Goal: Information Seeking & Learning: Learn about a topic

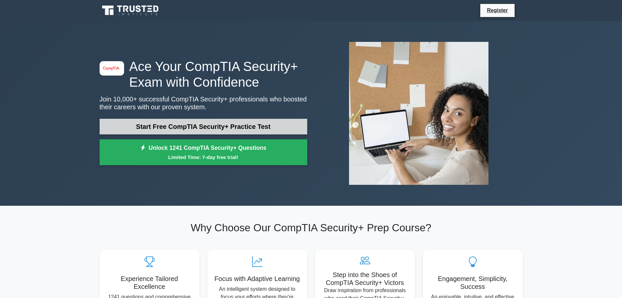
click at [214, 131] on link "Start Free CompTIA Security+ Practice Test" at bounding box center [204, 127] width 208 height 16
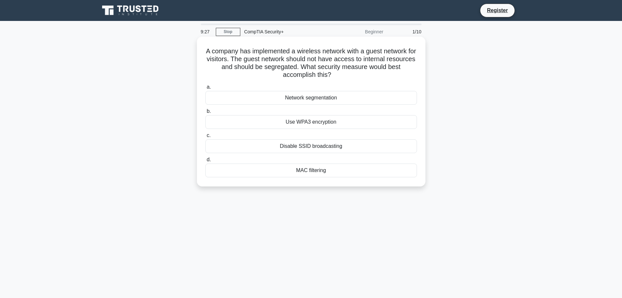
click at [296, 101] on div "Network segmentation" at bounding box center [311, 98] width 212 height 14
click at [205, 89] on input "a. Network segmentation" at bounding box center [205, 87] width 0 height 4
click at [305, 171] on div "Data tokenization" at bounding box center [311, 170] width 212 height 14
click at [205, 162] on input "d. Data tokenization" at bounding box center [205, 159] width 0 height 4
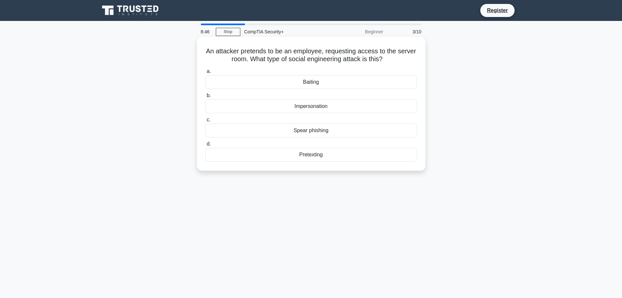
click at [311, 107] on div "Impersonation" at bounding box center [311, 106] width 212 height 14
click at [205, 98] on input "b. Impersonation" at bounding box center [205, 95] width 0 height 4
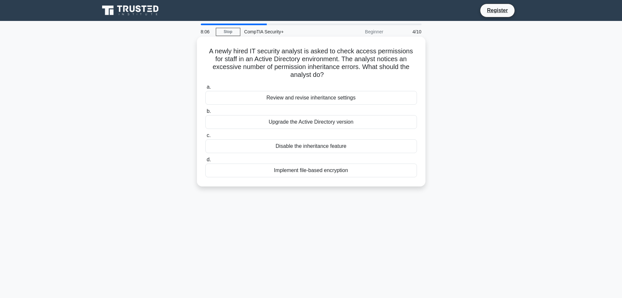
click at [309, 148] on div "Disable the inheritance feature" at bounding box center [311, 146] width 212 height 14
click at [205, 138] on input "c. Disable the inheritance feature" at bounding box center [205, 135] width 0 height 4
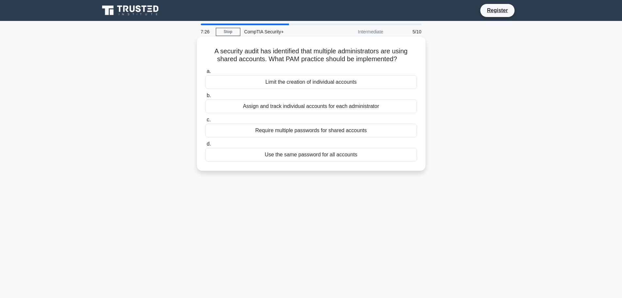
click at [312, 107] on div "Assign and track individual accounts for each administrator" at bounding box center [311, 106] width 212 height 14
click at [205, 98] on input "b. Assign and track individual accounts for each administrator" at bounding box center [205, 95] width 0 height 4
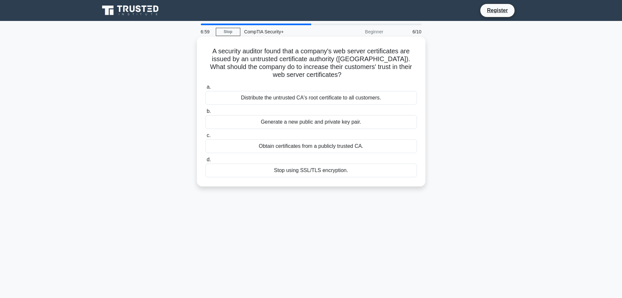
click at [306, 145] on div "Obtain certificates from a publicly trusted CA." at bounding box center [311, 146] width 212 height 14
click at [205, 138] on input "c. Obtain certificates from a publicly trusted CA." at bounding box center [205, 135] width 0 height 4
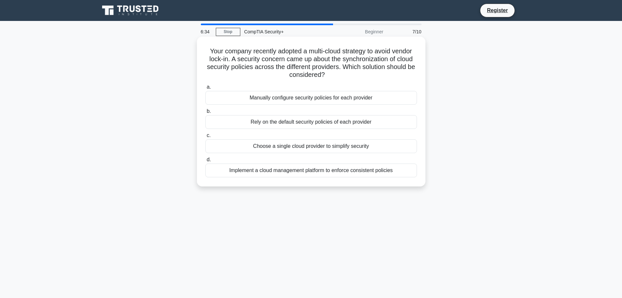
click at [299, 172] on div "Implement a cloud management platform to enforce consistent policies" at bounding box center [311, 170] width 212 height 14
click at [205, 162] on input "d. Implement a cloud management platform to enforce consistent policies" at bounding box center [205, 159] width 0 height 4
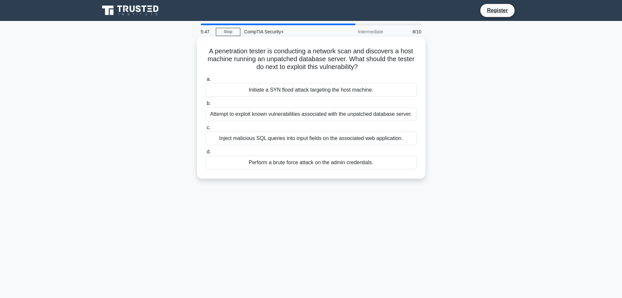
click at [316, 114] on div "Attempt to exploit known vulnerabilities associated with the unpatched database…" at bounding box center [311, 114] width 212 height 14
click at [205, 105] on input "b. Attempt to exploit known vulnerabilities associated with the unpatched datab…" at bounding box center [205, 103] width 0 height 4
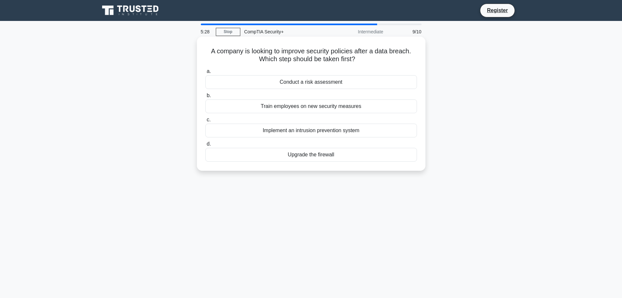
click at [301, 84] on div "Conduct a risk assessment" at bounding box center [311, 82] width 212 height 14
click at [205, 73] on input "a. Conduct a risk assessment" at bounding box center [205, 71] width 0 height 4
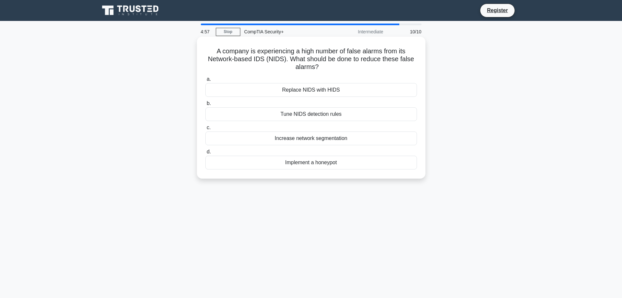
click at [309, 112] on div "Tune NIDS detection rules" at bounding box center [311, 114] width 212 height 14
click at [205, 105] on input "b. Tune NIDS detection rules" at bounding box center [205, 103] width 0 height 4
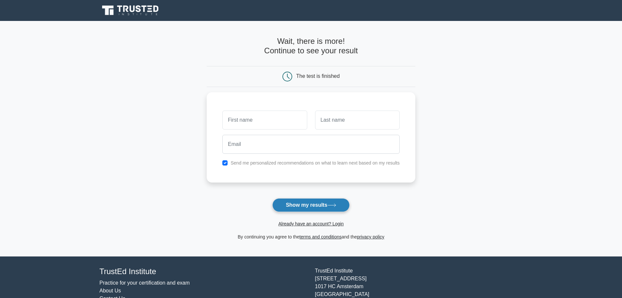
click at [312, 203] on button "Show my results" at bounding box center [310, 205] width 77 height 14
